Goal: Information Seeking & Learning: Learn about a topic

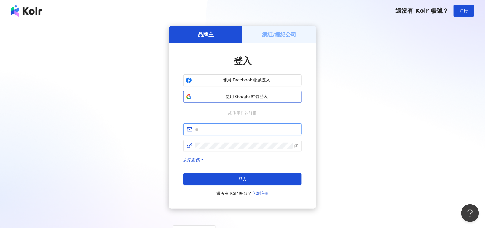
type input "**********"
click at [240, 99] on span "使用 Google 帳號登入" at bounding box center [246, 97] width 105 height 6
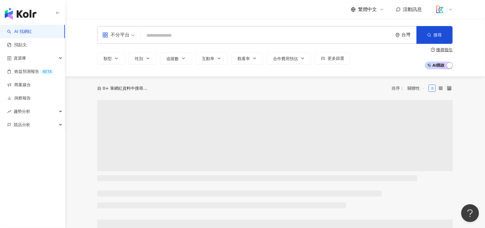
click at [196, 34] on input "search" at bounding box center [266, 35] width 247 height 11
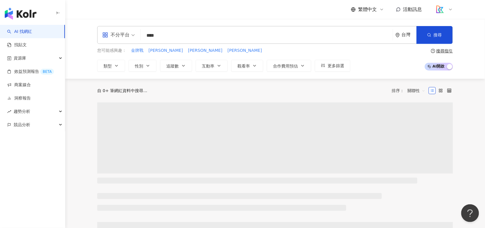
type input "****"
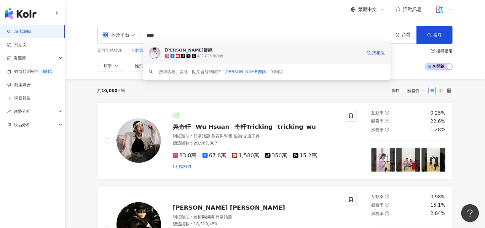
click at [201, 50] on span "[PERSON_NAME]醫師" at bounding box center [263, 50] width 197 height 6
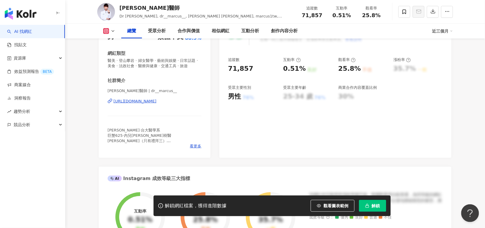
scroll to position [106, 0]
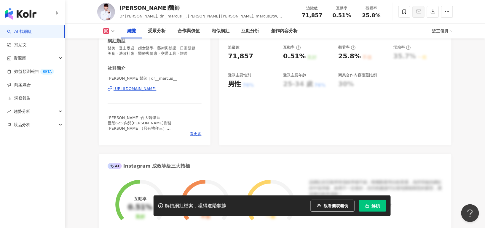
drag, startPoint x: 197, startPoint y: 92, endPoint x: 113, endPoint y: 90, distance: 83.9
click at [113, 90] on div "[PERSON_NAME]醫師 | dr__marcus__ [URL][DOMAIN_NAME]" at bounding box center [155, 93] width 94 height 35
copy div "[URL][DOMAIN_NAME]"
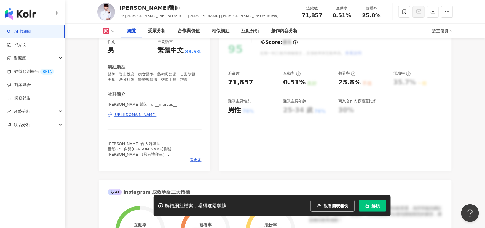
scroll to position [0, 0]
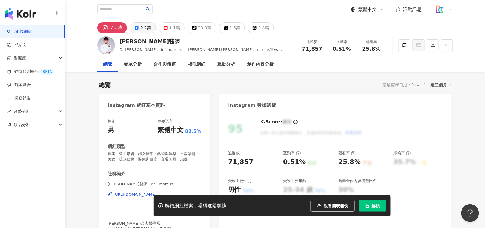
click at [141, 31] on div "2.2萬" at bounding box center [145, 28] width 11 height 8
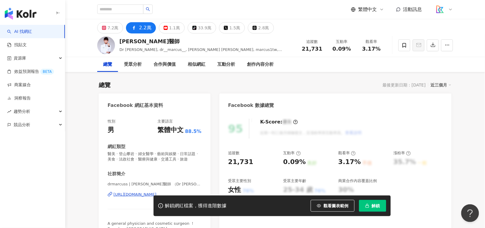
scroll to position [43, 0]
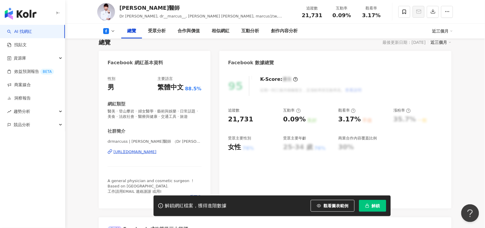
drag, startPoint x: 205, startPoint y: 155, endPoint x: 114, endPoint y: 153, distance: 91.4
click at [114, 153] on div "性別 男 主要語言 繁體中文 88.5% 網紅類型 醫美 · 登山攀岩 · 婦女醫學 · 藝術與娛樂 · 日常話題 · 美食 · 法政社會 · 醫療與健康 ·…" at bounding box center [155, 139] width 112 height 138
copy div "[URL][DOMAIN_NAME]"
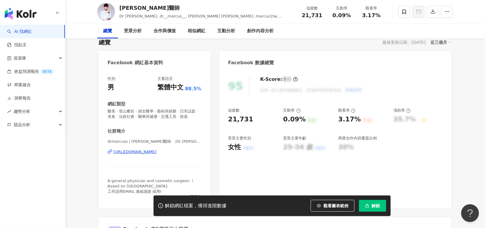
scroll to position [0, 0]
